Goal: Task Accomplishment & Management: Use online tool/utility

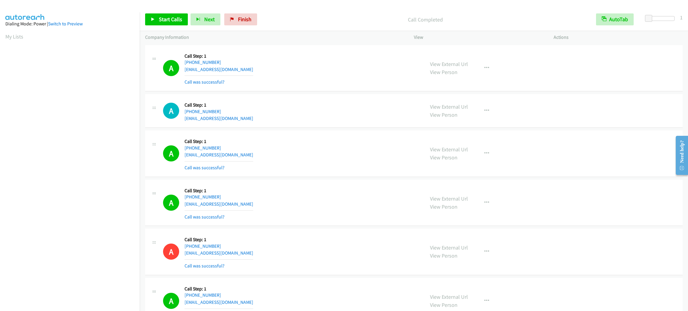
scroll to position [26, 0]
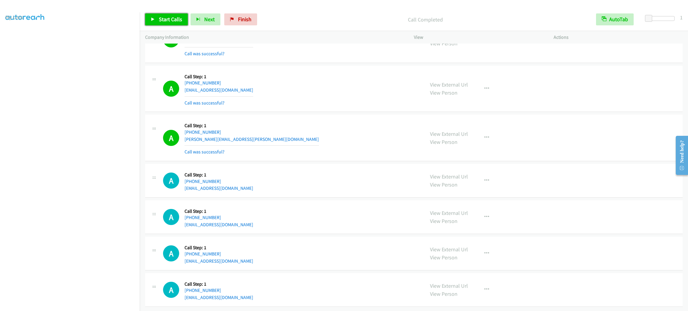
click at [176, 21] on span "Start Calls" at bounding box center [170, 19] width 23 height 7
click at [194, 22] on span "Next" at bounding box center [199, 19] width 10 height 7
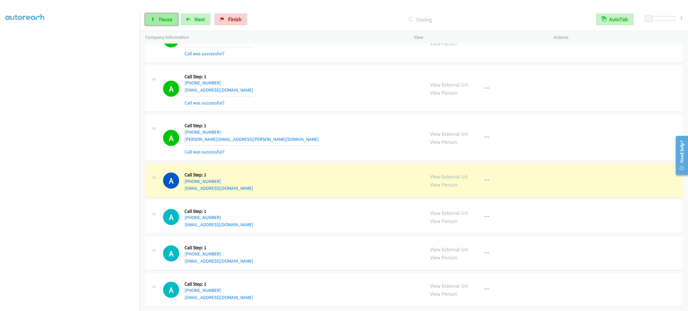
click at [169, 19] on span "Pause" at bounding box center [165, 19] width 13 height 7
click at [359, 181] on div "A Callback Scheduled Call Step: 1 [GEOGRAPHIC_DATA]/[GEOGRAPHIC_DATA] [PHONE_NU…" at bounding box center [291, 180] width 256 height 23
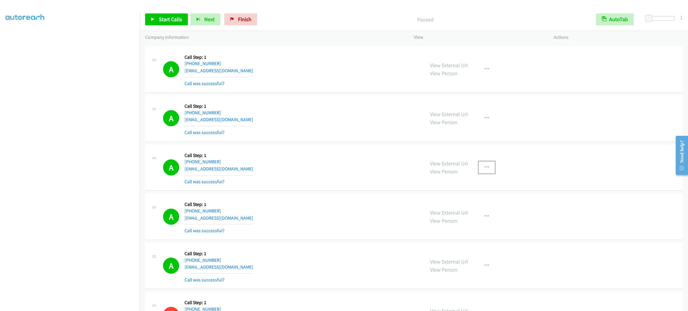
click at [487, 173] on button "button" at bounding box center [487, 168] width 16 height 12
click at [475, 225] on link "Add to do not call list" at bounding box center [454, 219] width 79 height 12
drag, startPoint x: 173, startPoint y: 15, endPoint x: 174, endPoint y: 8, distance: 6.6
click at [173, 15] on link "Start Calls" at bounding box center [166, 19] width 43 height 12
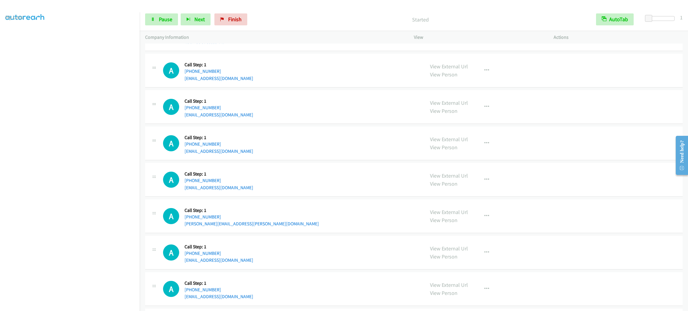
scroll to position [5903, 0]
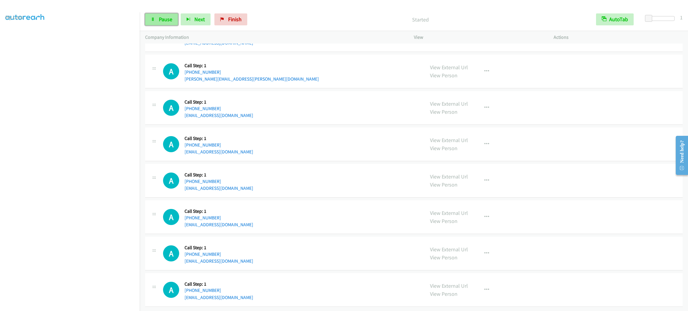
click at [175, 19] on link "Pause" at bounding box center [161, 19] width 33 height 12
click at [171, 19] on span "Start Calls" at bounding box center [170, 19] width 23 height 7
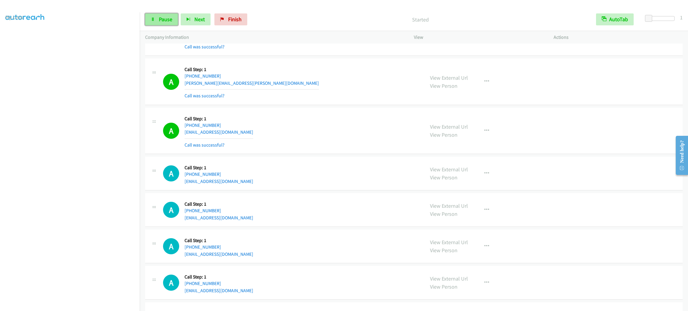
click at [166, 20] on span "Pause" at bounding box center [165, 19] width 13 height 7
click at [213, 178] on div "[PHONE_NUMBER]" at bounding box center [218, 174] width 69 height 7
click at [217, 178] on div "[PHONE_NUMBER]" at bounding box center [218, 174] width 69 height 7
click at [216, 177] on link "[PHONE_NUMBER]" at bounding box center [202, 174] width 36 height 6
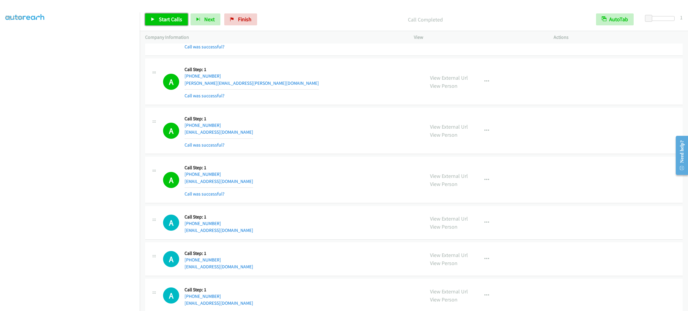
click at [172, 22] on span "Start Calls" at bounding box center [170, 19] width 23 height 7
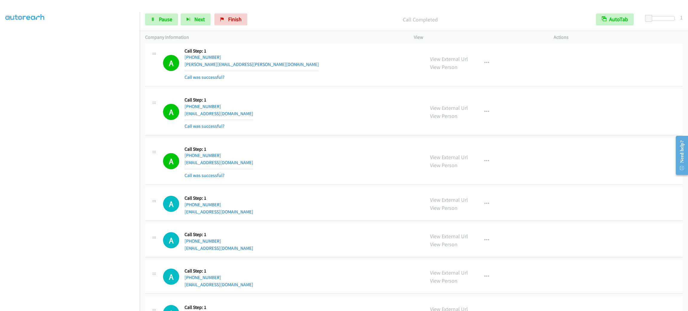
scroll to position [5993, 0]
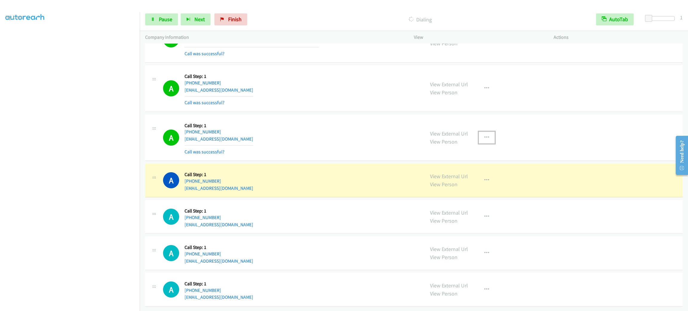
click at [487, 132] on button "button" at bounding box center [487, 138] width 16 height 12
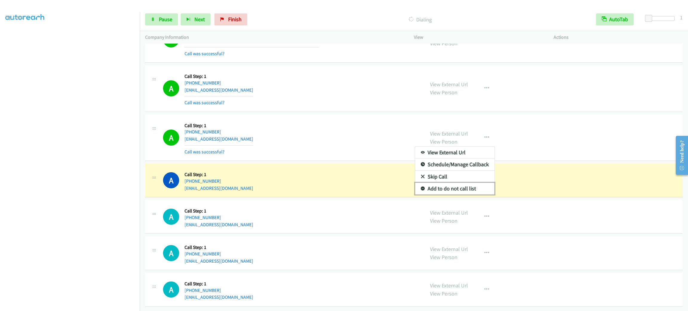
click at [464, 183] on link "Add to do not call list" at bounding box center [454, 189] width 79 height 12
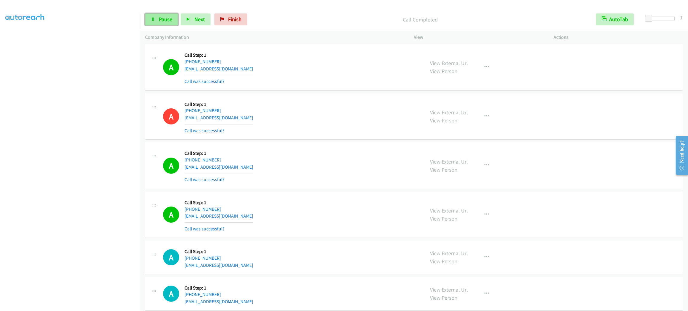
click at [166, 18] on span "Pause" at bounding box center [165, 19] width 13 height 7
click at [162, 21] on span "Start Calls" at bounding box center [170, 19] width 23 height 7
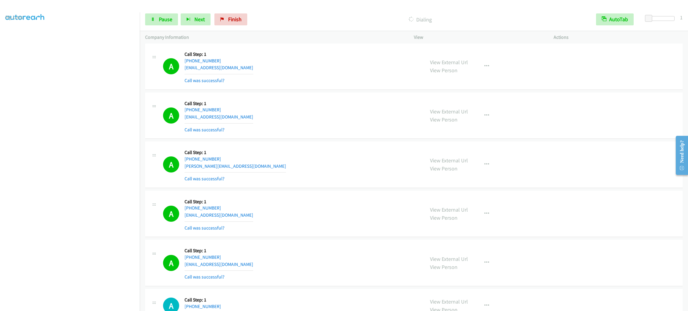
scroll to position [6642, 0]
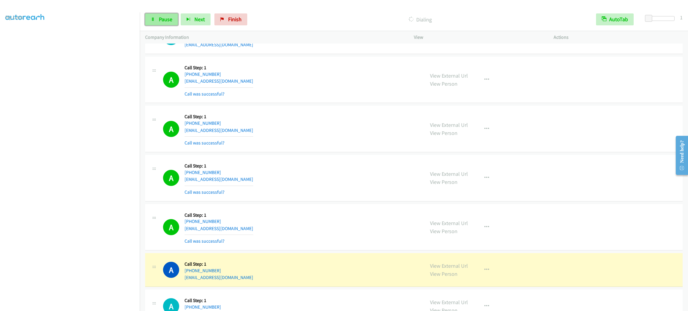
click at [170, 18] on span "Pause" at bounding box center [165, 19] width 13 height 7
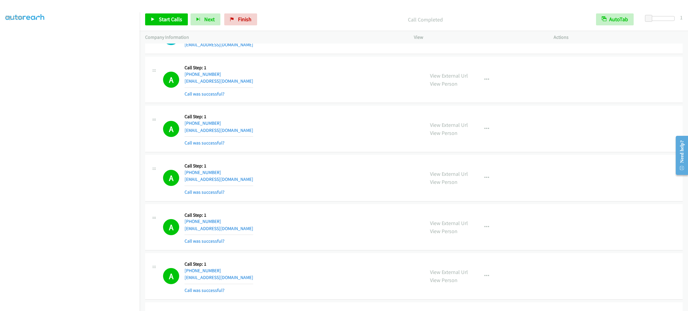
click at [299, 86] on div "A Callback Scheduled Call Step: 1 [GEOGRAPHIC_DATA]/[GEOGRAPHIC_DATA] [PHONE_NU…" at bounding box center [291, 80] width 256 height 36
click at [455, 177] on link "View External Url" at bounding box center [449, 173] width 38 height 7
click at [430, 170] on link "View External Url" at bounding box center [449, 173] width 38 height 7
click at [442, 177] on link "View External Url" at bounding box center [449, 173] width 38 height 7
click at [171, 26] on div "Start Calls Pause Next Finish Call Completed AutoTab AutoTab 1" at bounding box center [414, 19] width 548 height 23
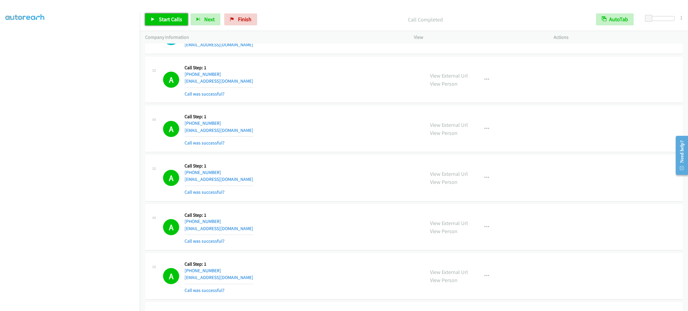
click at [170, 21] on span "Start Calls" at bounding box center [170, 19] width 23 height 7
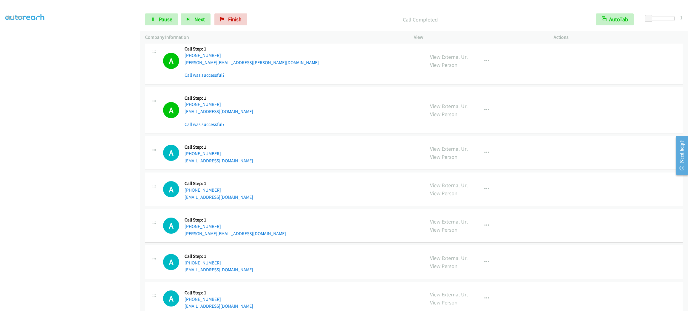
scroll to position [7001, 0]
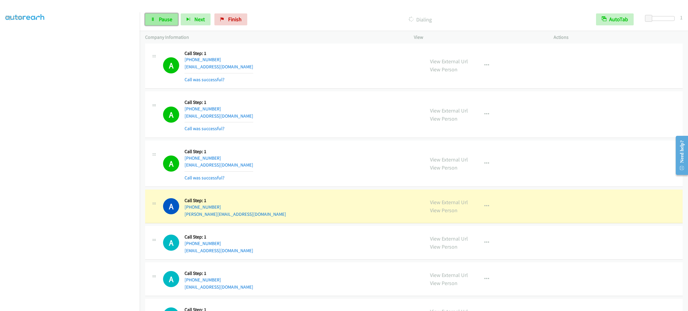
click at [162, 14] on link "Pause" at bounding box center [161, 19] width 33 height 12
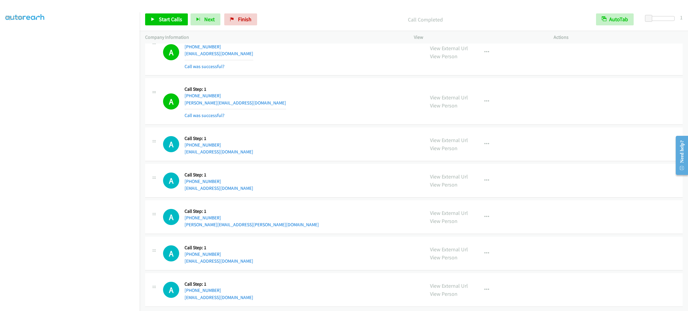
scroll to position [7136, 0]
click at [167, 19] on span "Start Calls" at bounding box center [170, 19] width 23 height 7
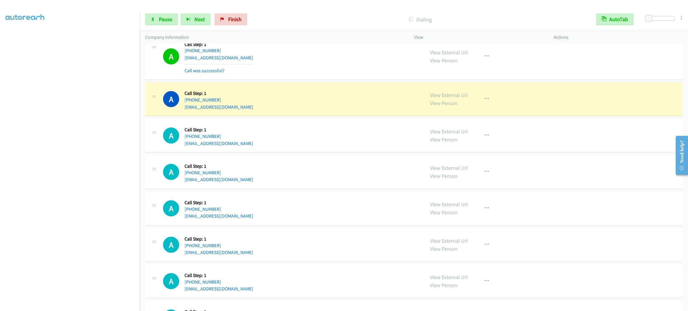
scroll to position [7443, 0]
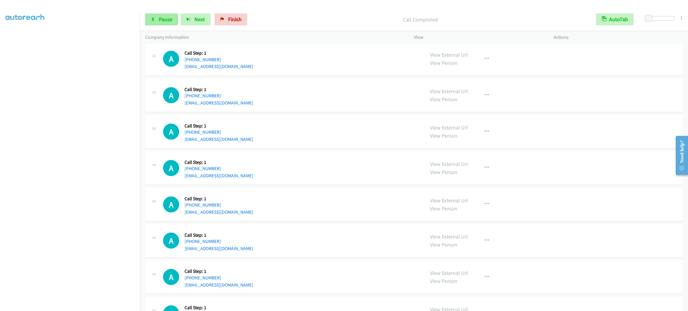
click at [164, 25] on div "Start Calls Pause Next Finish Call Completed AutoTab AutoTab 1" at bounding box center [414, 19] width 548 height 23
click at [164, 20] on span "Pause" at bounding box center [165, 19] width 13 height 7
click at [164, 20] on span "Start Calls" at bounding box center [170, 19] width 23 height 7
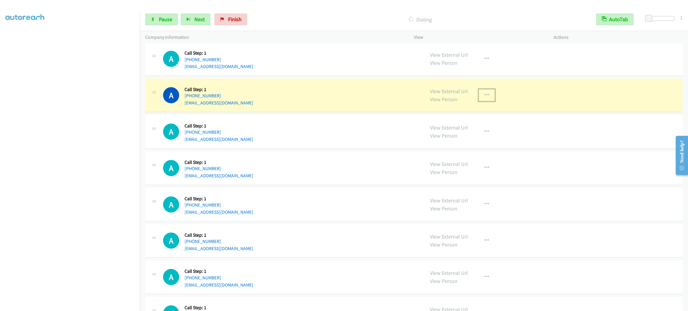
click at [479, 101] on button "button" at bounding box center [487, 95] width 16 height 12
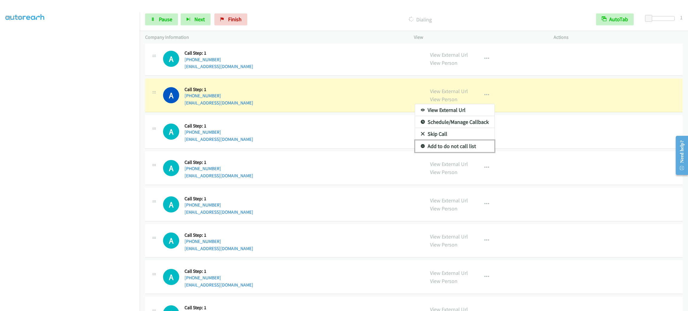
click at [463, 152] on link "Add to do not call list" at bounding box center [454, 146] width 79 height 12
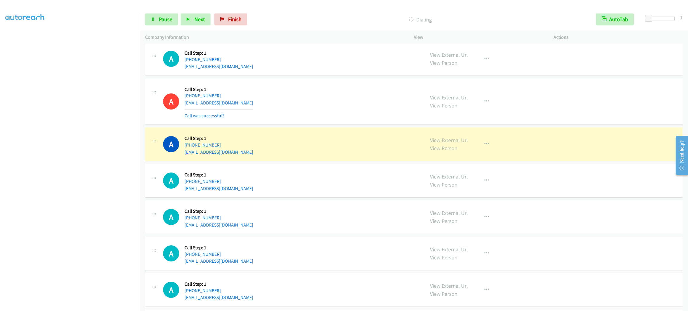
click at [238, 156] on div "A Callback Scheduled Call Step: 1 America/New_York [PHONE_NUMBER] [EMAIL_ADDRES…" at bounding box center [291, 144] width 256 height 23
click at [238, 149] on div "[PHONE_NUMBER]" at bounding box center [218, 145] width 69 height 7
click at [235, 149] on div "[PHONE_NUMBER]" at bounding box center [218, 145] width 69 height 7
drag, startPoint x: 232, startPoint y: 162, endPoint x: 191, endPoint y: 163, distance: 41.2
click at [191, 149] on div "[PHONE_NUMBER]" at bounding box center [218, 145] width 69 height 7
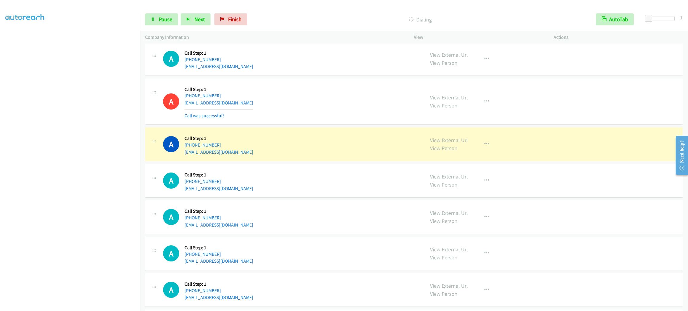
copy link "[PHONE_NUMBER]"
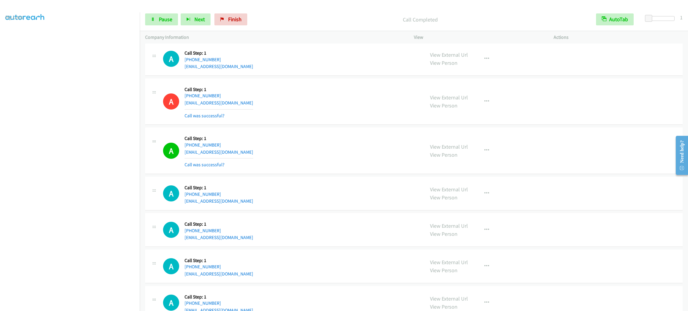
click at [474, 168] on div "View External Url View Person View External Url Email Schedule/Manage Callback …" at bounding box center [497, 151] width 145 height 36
click at [484, 153] on icon "button" at bounding box center [486, 150] width 5 height 5
click at [466, 207] on link "Add to do not call list" at bounding box center [454, 202] width 79 height 12
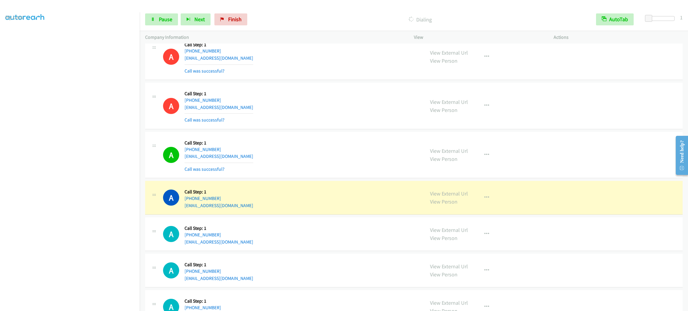
click at [52, 306] on aside "Dialing Mode: Power | Switch to Preview My Lists" at bounding box center [70, 158] width 140 height 330
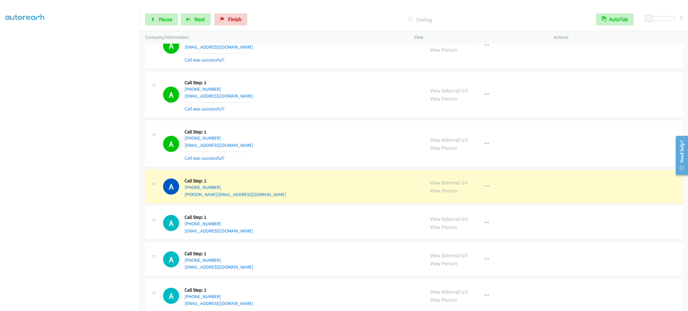
scroll to position [8097, 0]
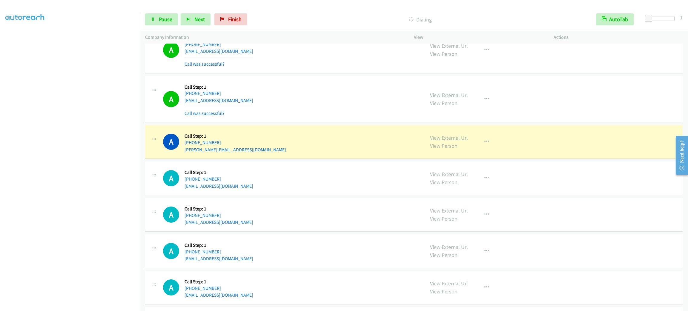
click at [430, 141] on link "View External Url" at bounding box center [449, 137] width 38 height 7
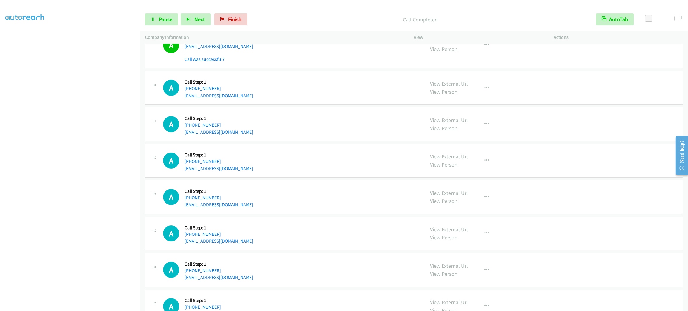
scroll to position [8674, 0]
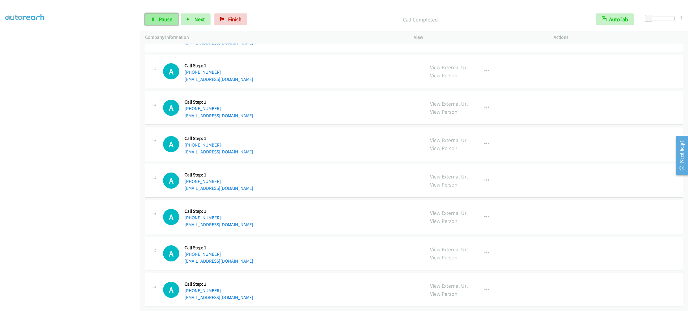
click at [176, 16] on link "Pause" at bounding box center [161, 19] width 33 height 12
click at [170, 16] on span "Start Calls" at bounding box center [170, 19] width 23 height 7
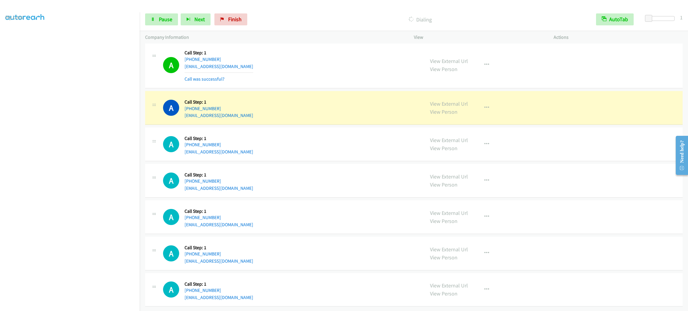
click at [341, 161] on div "A Callback Scheduled Call Step: 1 America/New_York [PHONE_NUMBER] [EMAIL_ADDRES…" at bounding box center [413, 144] width 537 height 34
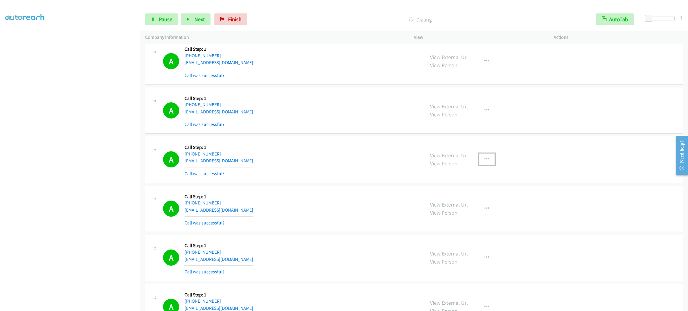
click at [484, 162] on icon "button" at bounding box center [486, 159] width 5 height 5
click at [479, 216] on link "Add to do not call list" at bounding box center [454, 210] width 79 height 12
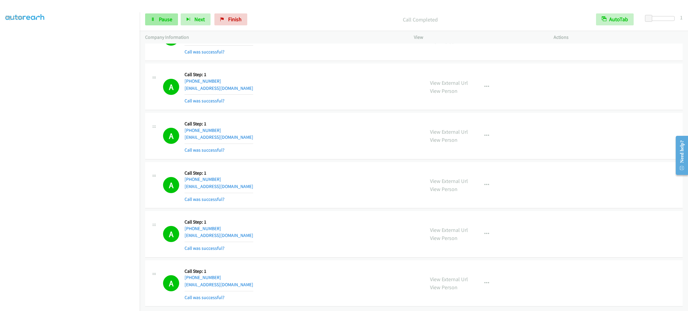
scroll to position [8863, 0]
click at [161, 17] on span "Pause" at bounding box center [165, 19] width 13 height 7
click at [318, 167] on div "A Callback Scheduled Call Step: 1 America/New_York [PHONE_NUMBER] [EMAIL_ADDRES…" at bounding box center [291, 185] width 256 height 36
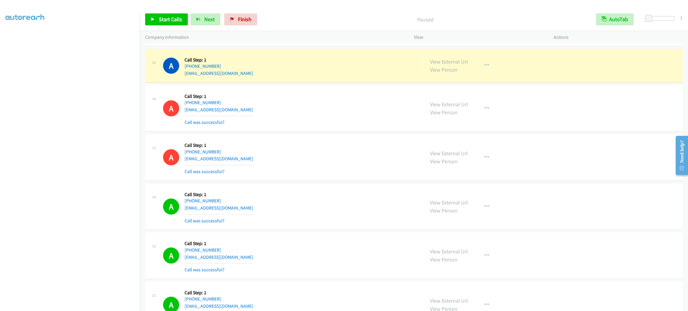
scroll to position [7423, 0]
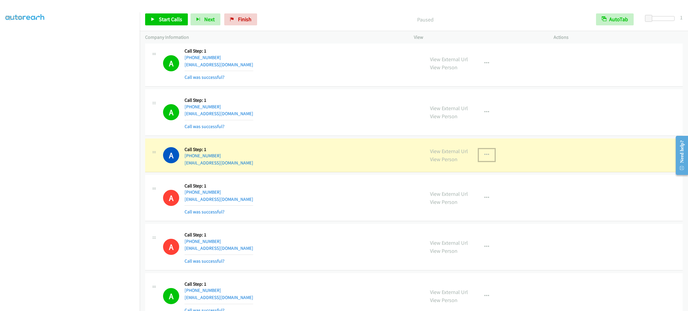
click at [481, 161] on button "button" at bounding box center [487, 155] width 16 height 12
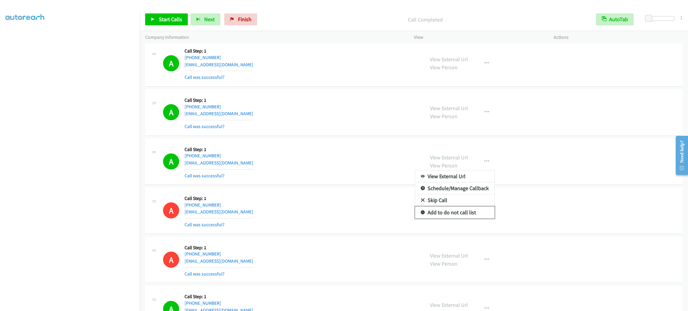
click at [468, 219] on link "Add to do not call list" at bounding box center [454, 213] width 79 height 12
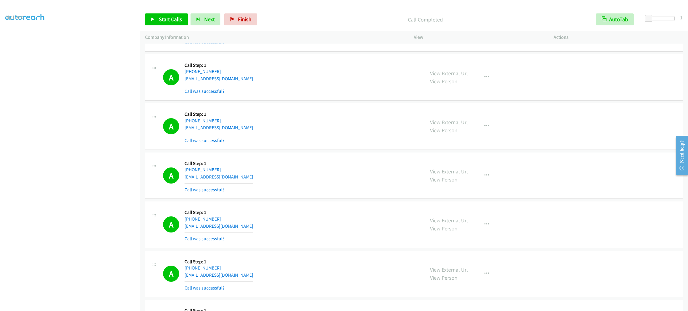
scroll to position [6055, 0]
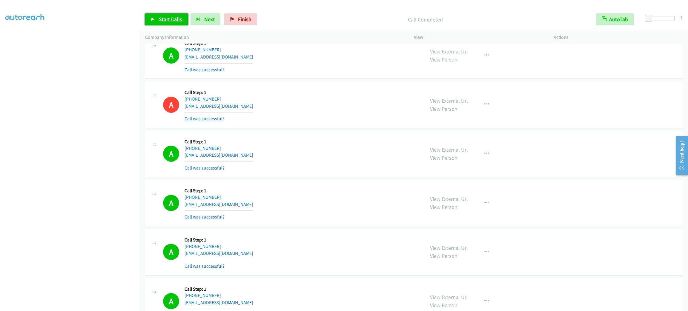
click at [169, 21] on span "Start Calls" at bounding box center [170, 19] width 23 height 7
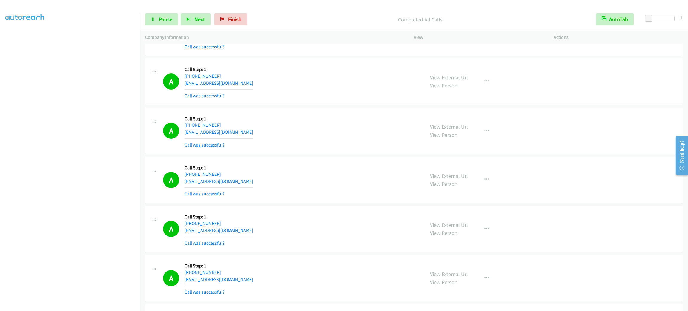
scroll to position [8921, 0]
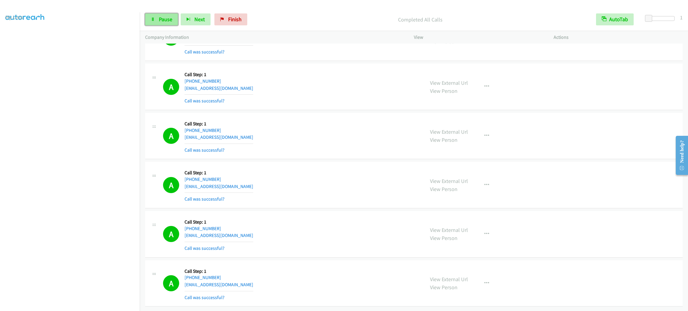
click at [164, 20] on span "Pause" at bounding box center [165, 19] width 13 height 7
click at [20, 35] on link "My Lists" at bounding box center [14, 36] width 18 height 7
